Goal: Find specific page/section: Find specific page/section

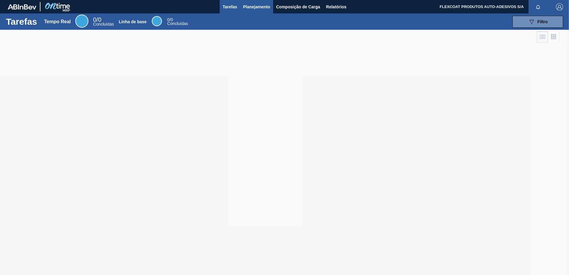
click at [246, 9] on span "Planejamento" at bounding box center [256, 6] width 27 height 7
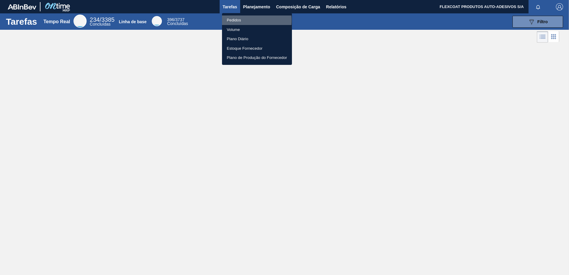
click at [235, 20] on li "Pedidos" at bounding box center [257, 20] width 70 height 10
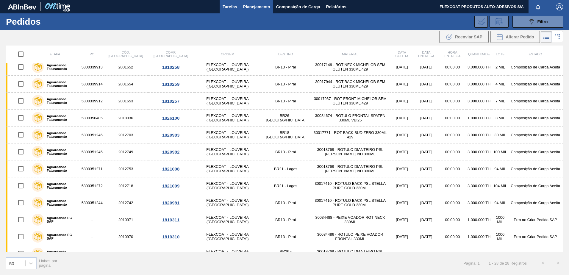
scroll to position [138, 0]
